Goal: Complete application form

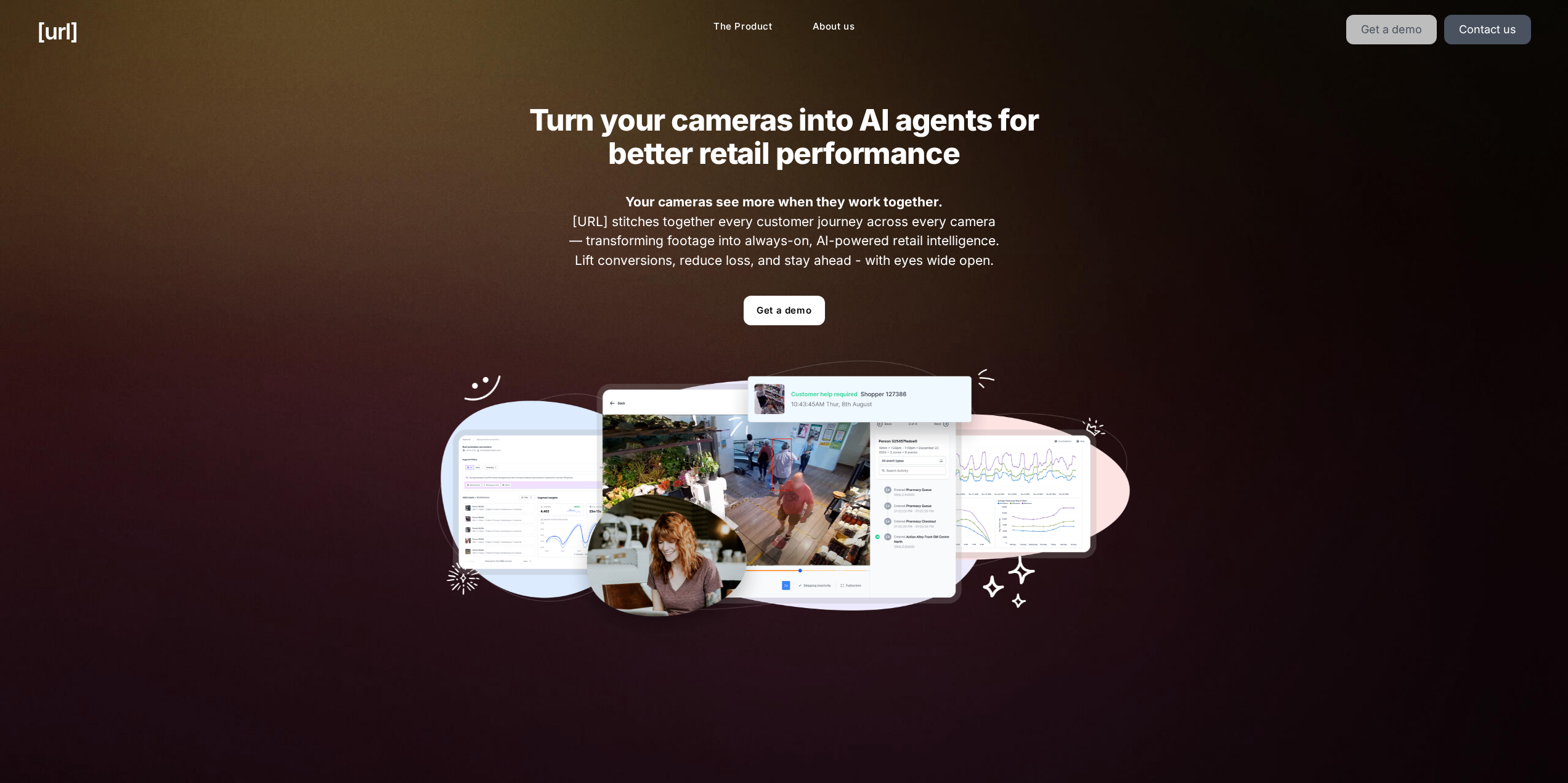
click at [1421, 32] on link "Get a demo" at bounding box center [1391, 29] width 90 height 30
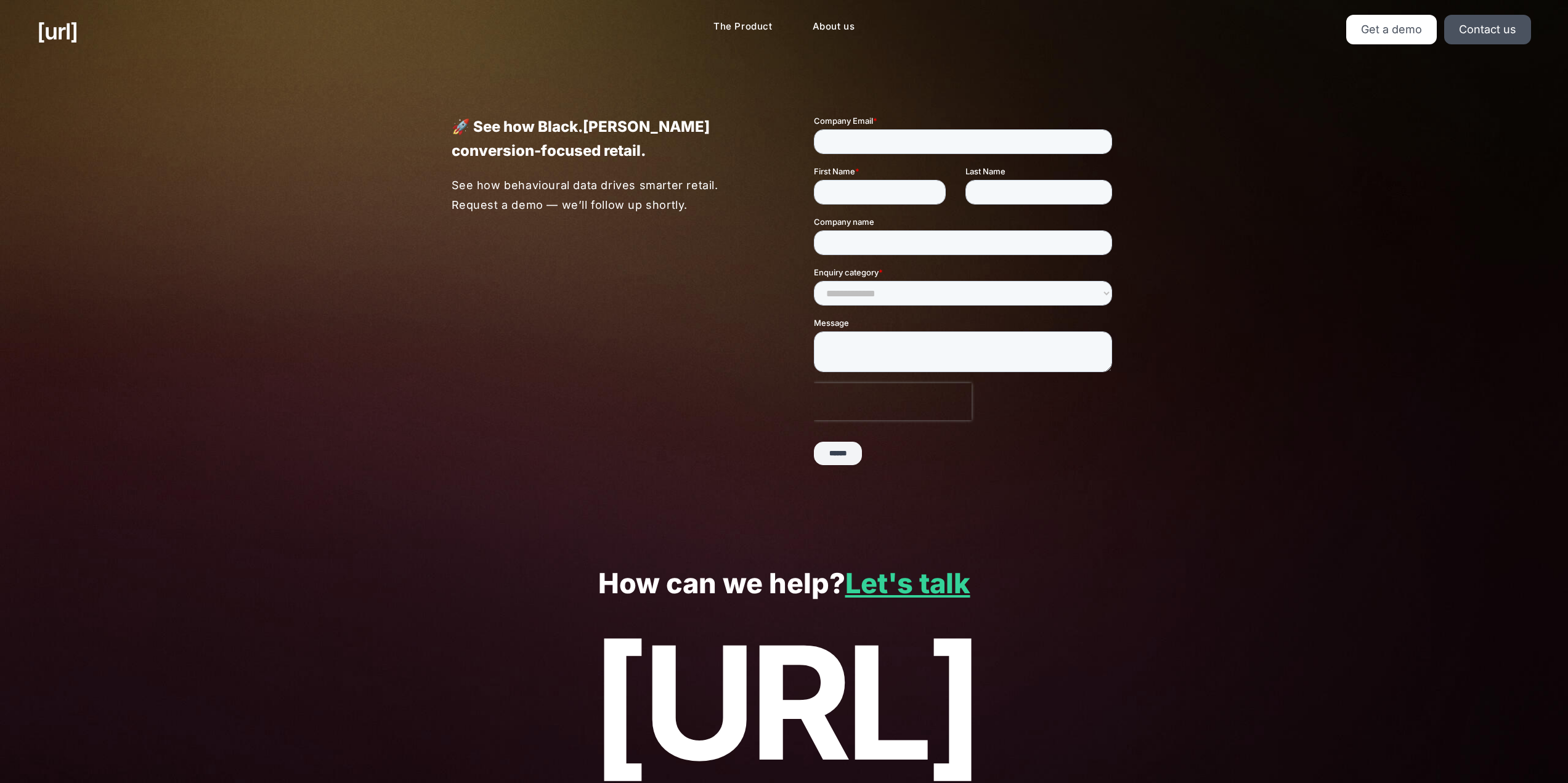
click at [626, 175] on div "🚀 See how Black.[PERSON_NAME] conversion-focused retail. See how behavioural da…" at bounding box center [573, 164] width 362 height 100
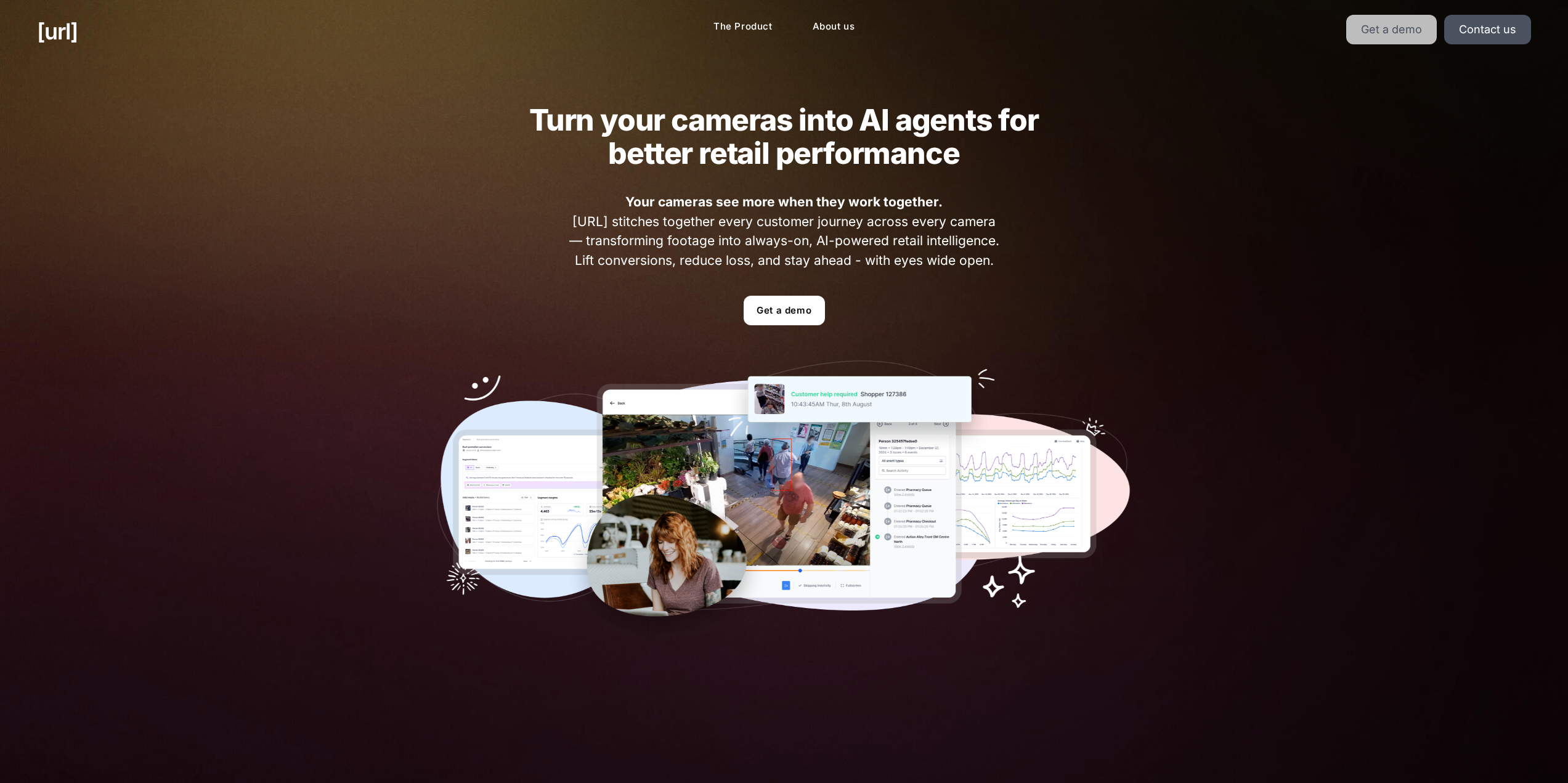
click at [1400, 34] on link "Get a demo" at bounding box center [1391, 29] width 90 height 30
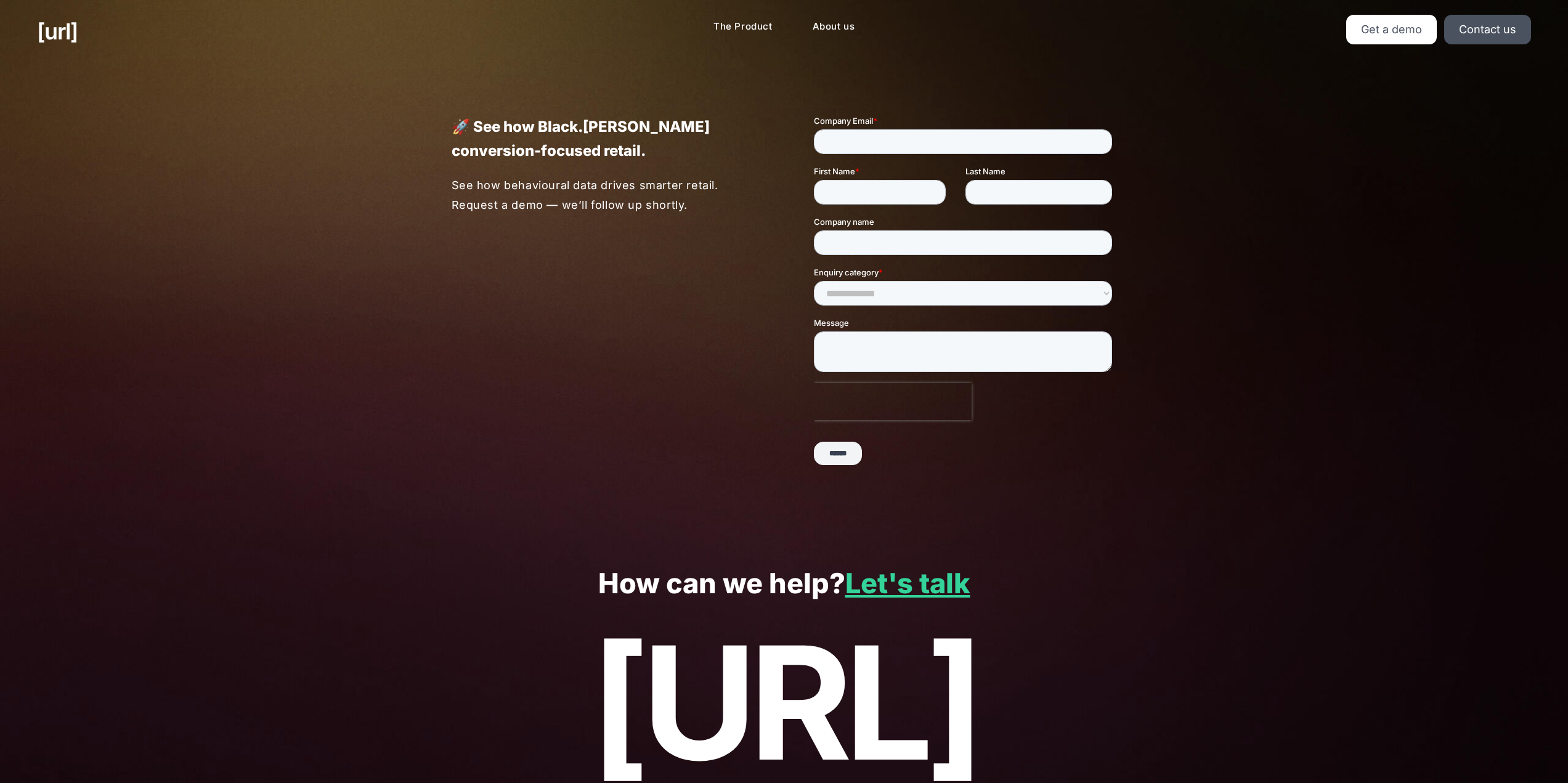
click at [906, 161] on fieldset "Company Email *" at bounding box center [964, 139] width 303 height 50
click at [869, 249] on input "Company name" at bounding box center [962, 243] width 298 height 25
drag, startPoint x: 846, startPoint y: 303, endPoint x: 857, endPoint y: 148, distance: 155.4
click at [846, 302] on select "**********" at bounding box center [962, 293] width 298 height 25
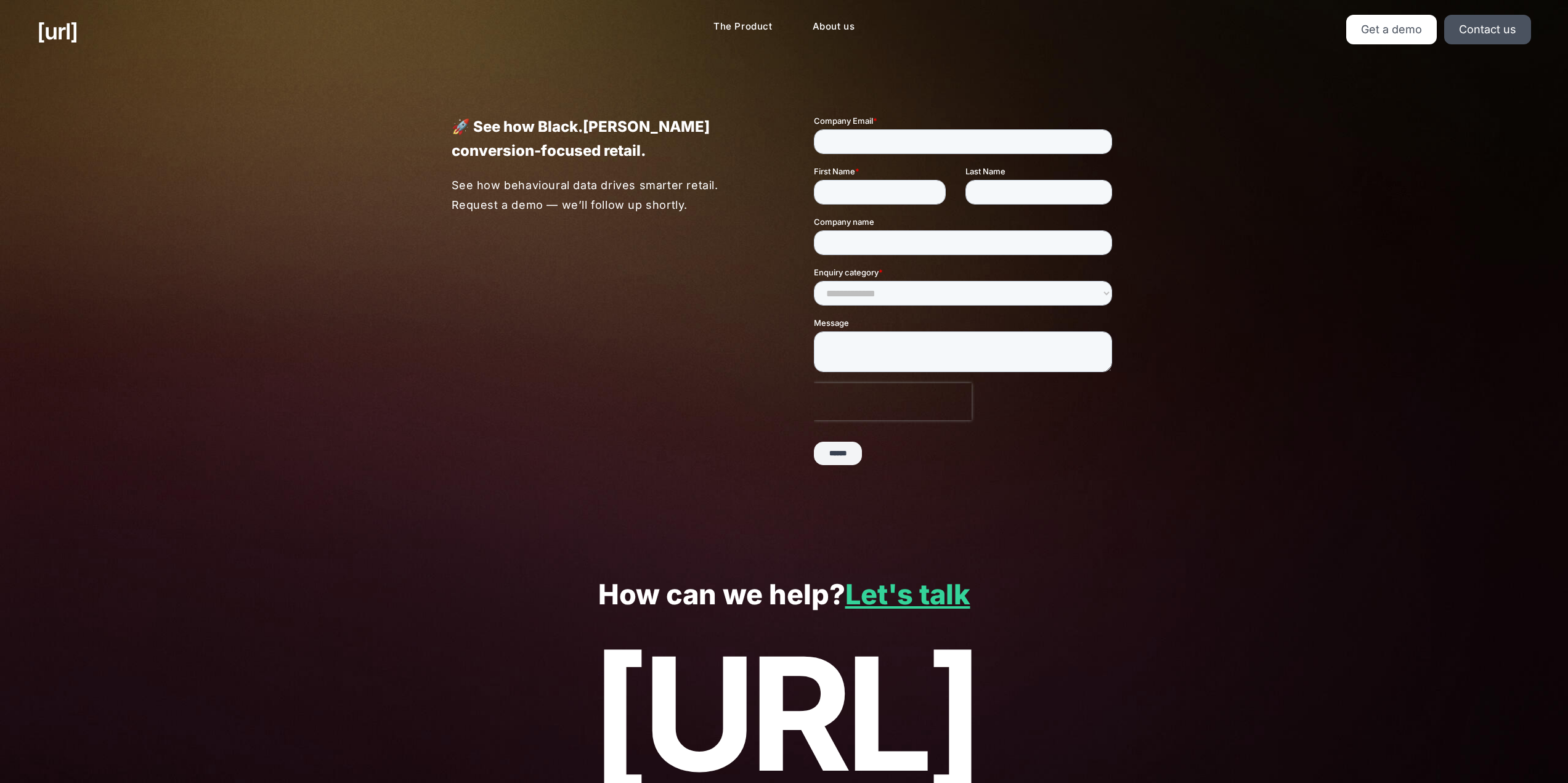
click at [852, 94] on div "🚀 See how Black.[PERSON_NAME] conversion-focused retail. See how behavioural da…" at bounding box center [784, 306] width 740 height 487
